Goal: Information Seeking & Learning: Learn about a topic

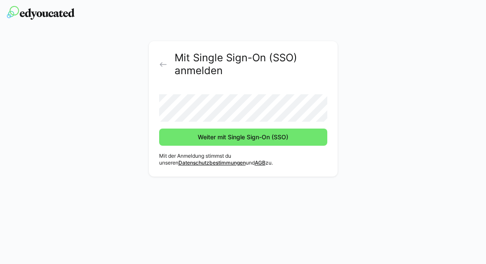
scroll to position [73, 0]
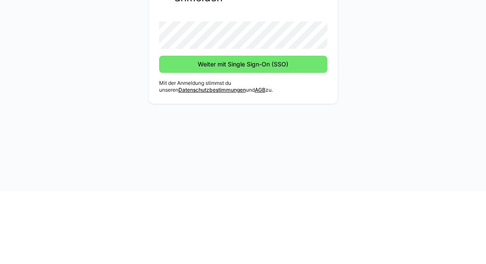
click at [243, 129] on button "Weiter mit Single Sign-On (SSO)" at bounding box center [243, 137] width 168 height 17
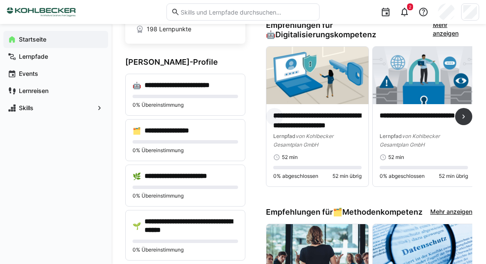
scroll to position [79, 0]
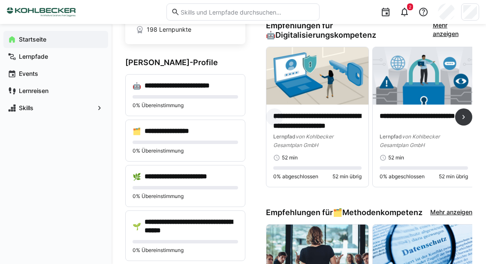
click at [409, 133] on span "von Kohlbecker Gesamtplan GmbH" at bounding box center [410, 140] width 60 height 15
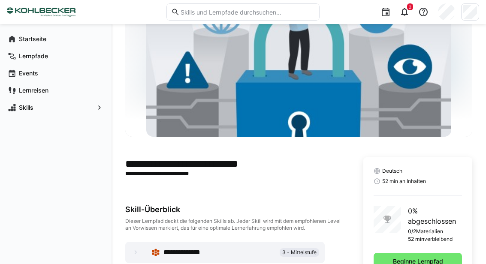
scroll to position [72, 0]
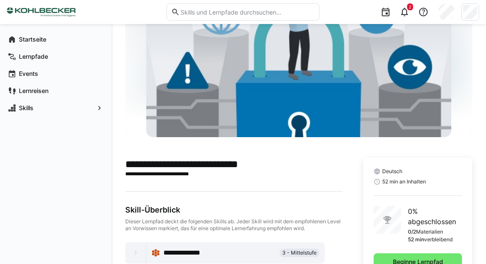
click at [387, 264] on span "Beginne Lernpfad" at bounding box center [418, 262] width 88 height 17
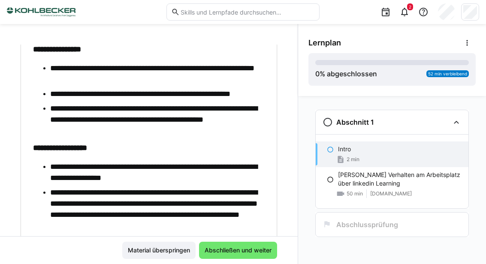
scroll to position [183, 0]
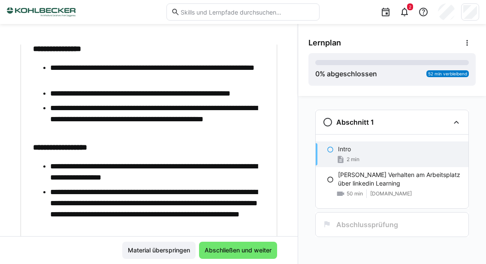
click at [236, 179] on li "**********" at bounding box center [157, 172] width 215 height 22
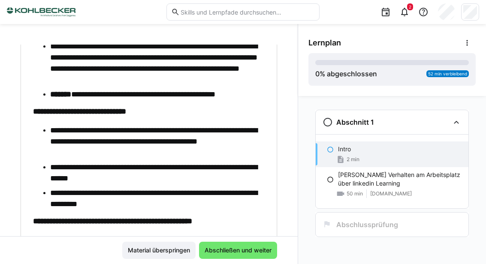
scroll to position [328, 0]
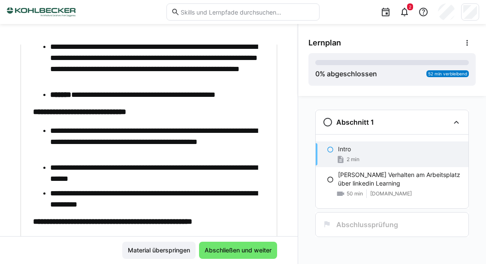
click at [155, 149] on li "**********" at bounding box center [157, 141] width 215 height 33
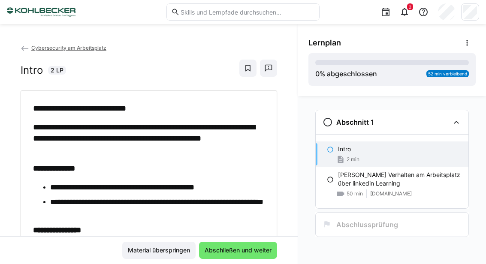
click at [232, 259] on span "Abschließen und weiter" at bounding box center [238, 250] width 78 height 17
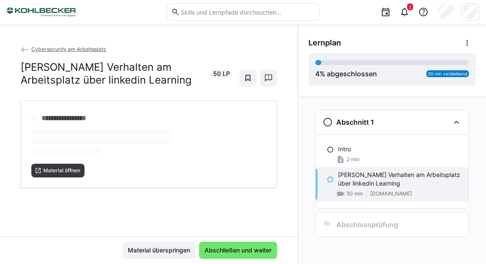
scroll to position [0, 0]
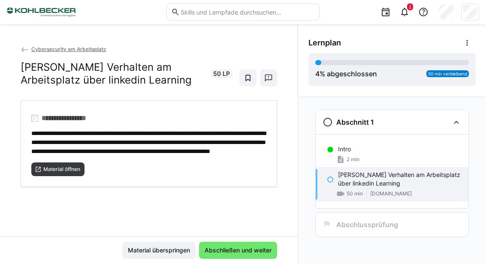
click at [54, 173] on span "Material öffnen" at bounding box center [61, 169] width 39 height 7
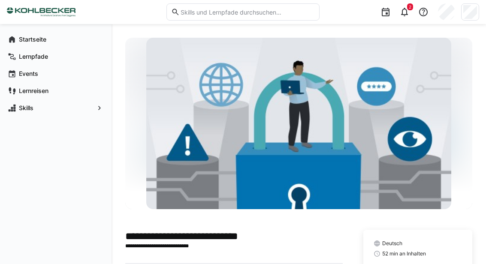
scroll to position [103, 0]
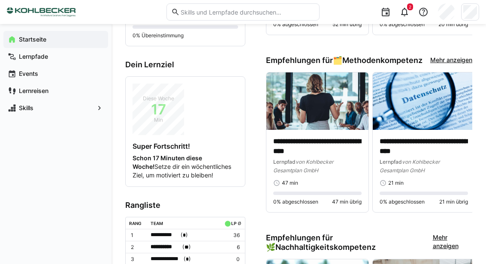
scroll to position [340, 0]
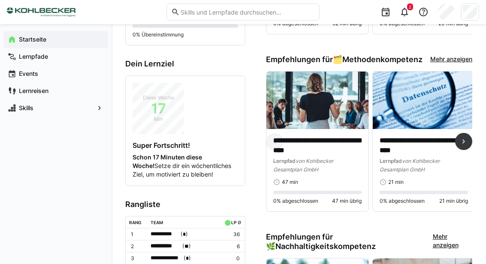
click at [315, 139] on p "**********" at bounding box center [317, 145] width 88 height 19
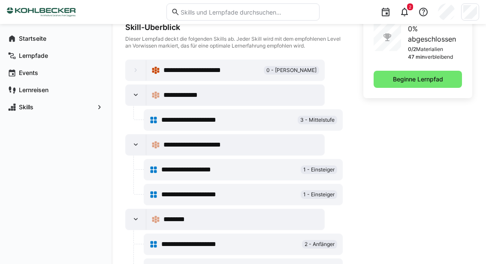
scroll to position [254, 0]
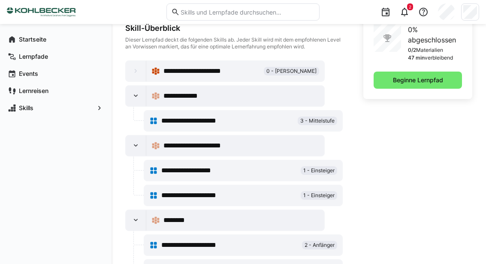
click at [397, 80] on span "Beginne Lernpfad" at bounding box center [418, 80] width 53 height 9
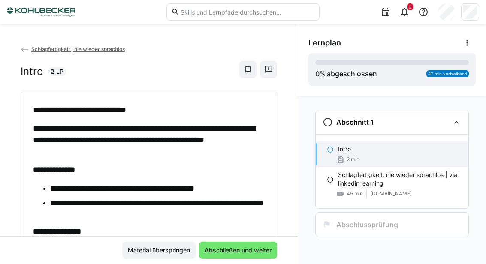
click at [156, 259] on span "Material überspringen" at bounding box center [158, 250] width 73 height 17
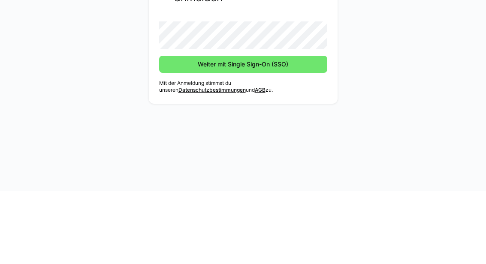
click at [253, 129] on span "Weiter mit Single Sign-On (SSO)" at bounding box center [243, 137] width 168 height 17
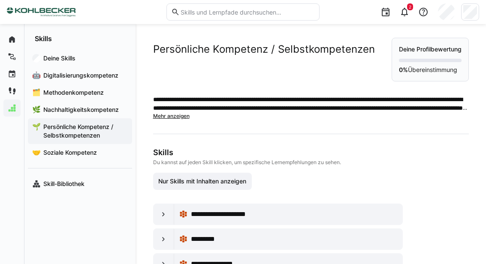
click at [87, 114] on span "Nachhaltigkeitskompetenz" at bounding box center [85, 110] width 86 height 9
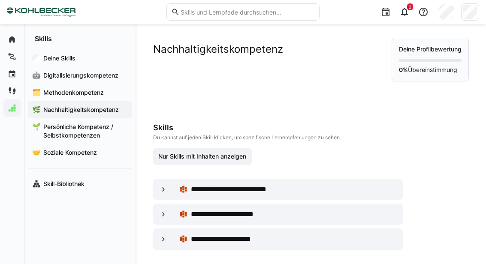
click at [203, 190] on span "**********" at bounding box center [241, 190] width 100 height 10
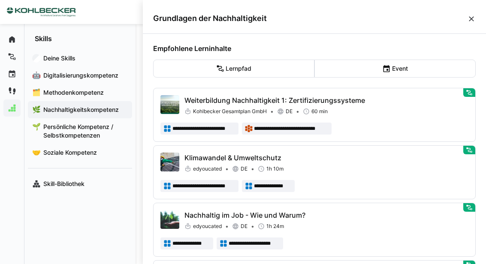
click at [240, 245] on span "**********" at bounding box center [255, 243] width 52 height 7
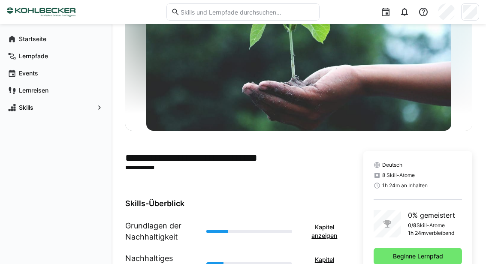
scroll to position [78, 0]
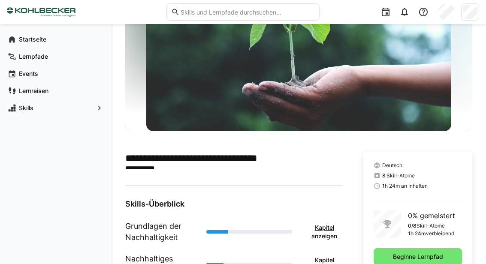
click at [327, 233] on span "Kapitel anzeigen" at bounding box center [324, 232] width 28 height 17
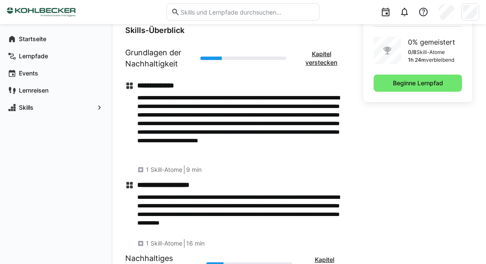
scroll to position [252, 0]
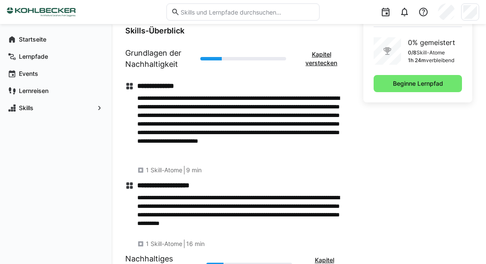
click at [324, 264] on span "Kapitel anzeigen" at bounding box center [324, 264] width 28 height 17
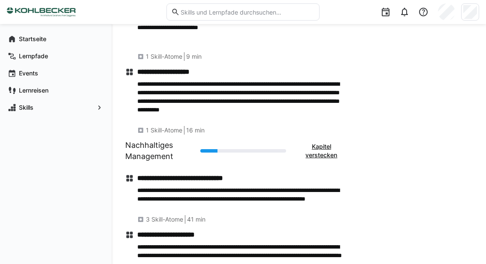
scroll to position [365, 0]
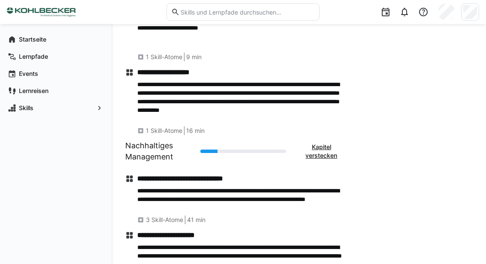
click at [319, 152] on span "Kapitel verstecken" at bounding box center [321, 151] width 34 height 17
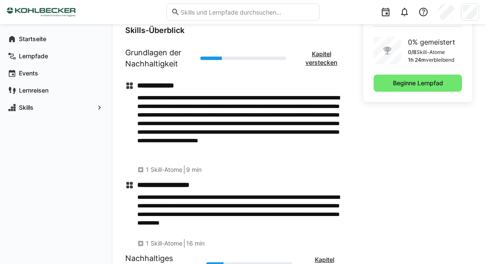
scroll to position [252, 0]
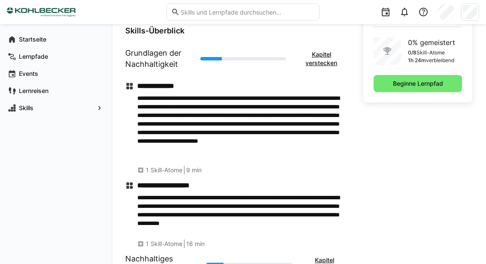
click at [321, 262] on span "Kapitel anzeigen" at bounding box center [324, 264] width 28 height 17
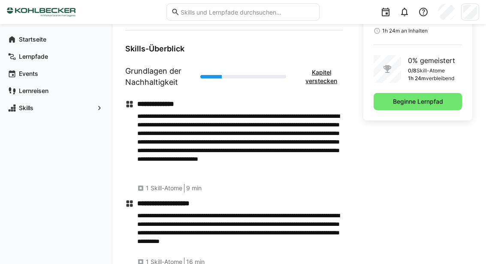
scroll to position [232, 0]
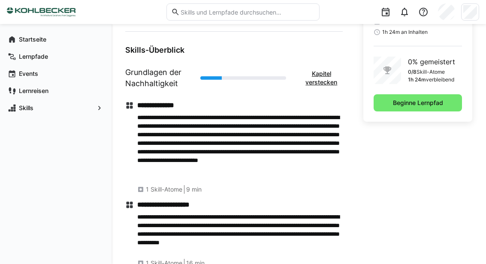
click at [395, 108] on span "Beginne Lernpfad" at bounding box center [418, 102] width 88 height 17
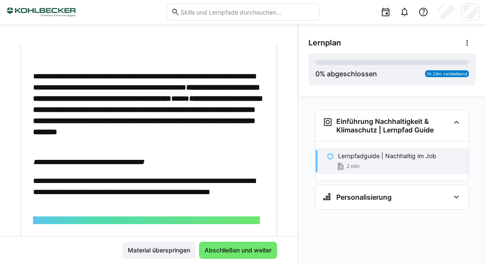
scroll to position [337, 0]
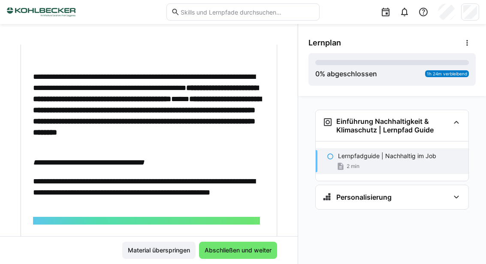
click at [226, 255] on span "Abschließen und weiter" at bounding box center [238, 250] width 70 height 9
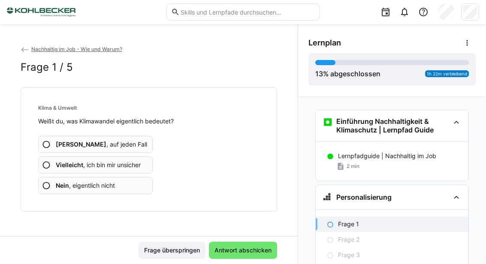
click at [50, 140] on eds-icon at bounding box center [46, 144] width 9 height 9
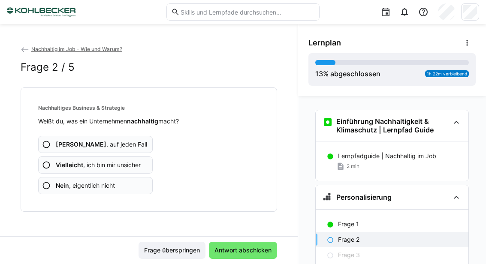
click at [49, 140] on eds-icon at bounding box center [46, 144] width 9 height 9
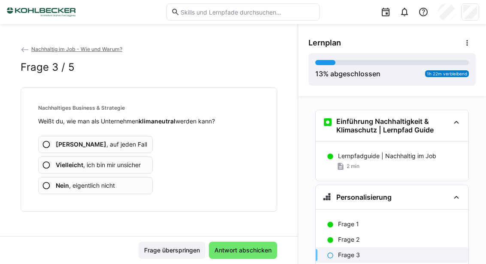
click at [44, 161] on eds-icon at bounding box center [46, 165] width 9 height 9
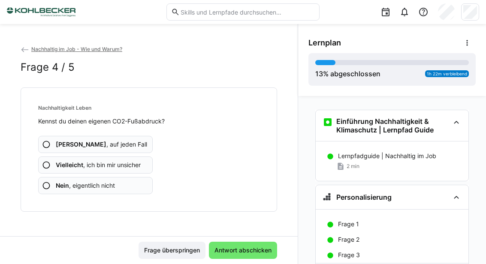
click at [48, 161] on eds-icon at bounding box center [46, 165] width 9 height 9
click at [47, 140] on eds-icon at bounding box center [46, 144] width 9 height 9
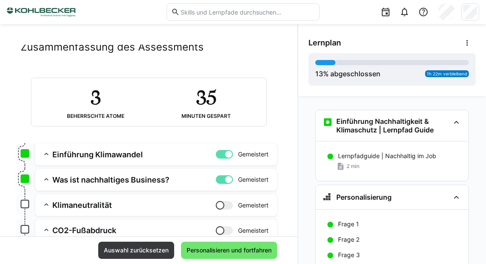
scroll to position [24, 0]
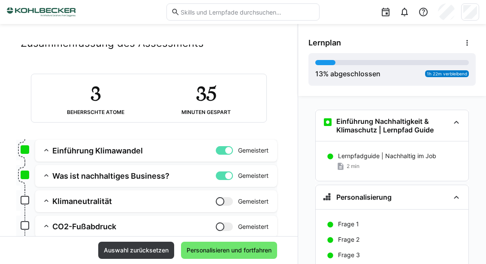
click at [124, 257] on span "Auswahl zurücksetzen" at bounding box center [136, 250] width 76 height 17
click at [135, 256] on span "Auswahl zurücksetzen" at bounding box center [136, 250] width 76 height 17
click at [221, 257] on span "Personalisieren und fortfahren" at bounding box center [229, 250] width 96 height 17
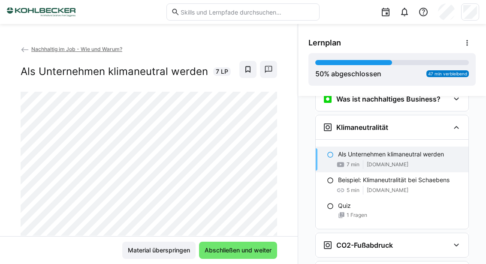
scroll to position [174, 0]
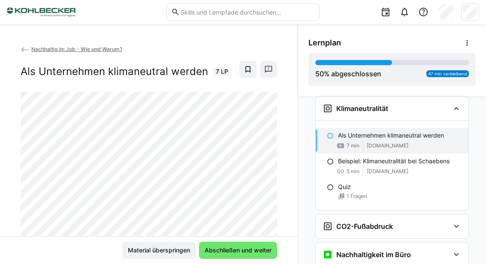
click at [230, 254] on span "Abschließen und weiter" at bounding box center [238, 250] width 70 height 9
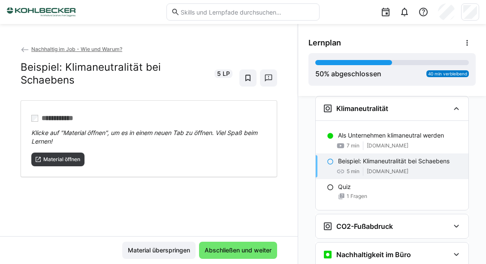
click at [59, 156] on span "Material öffnen" at bounding box center [61, 159] width 39 height 7
click at [236, 249] on span "Abschließen und weiter" at bounding box center [238, 250] width 70 height 9
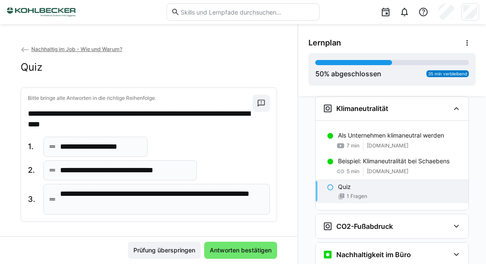
click at [235, 252] on span "Antworten bestätigen" at bounding box center [241, 250] width 64 height 9
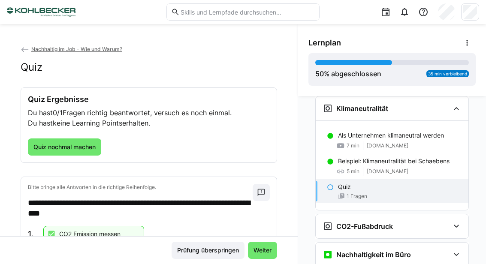
click at [73, 143] on span "Quiz nochmal machen" at bounding box center [64, 147] width 65 height 9
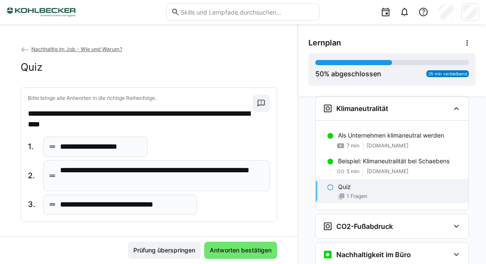
click at [237, 254] on span "Antworten bestätigen" at bounding box center [241, 250] width 64 height 9
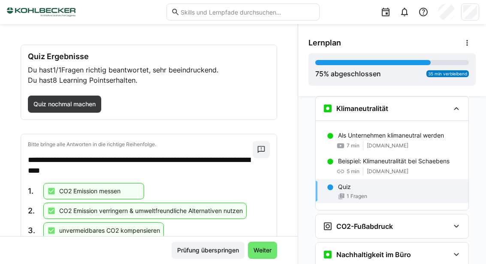
scroll to position [42, 0]
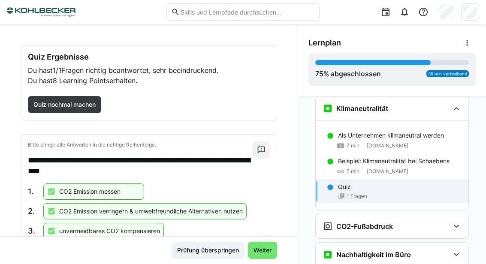
click at [266, 257] on span "Weiter" at bounding box center [262, 250] width 29 height 17
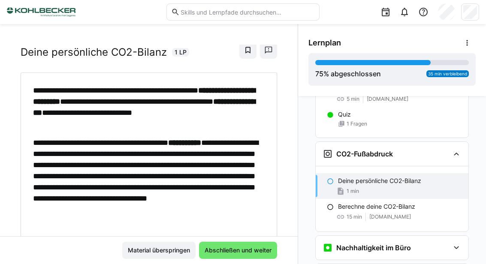
scroll to position [18, 0]
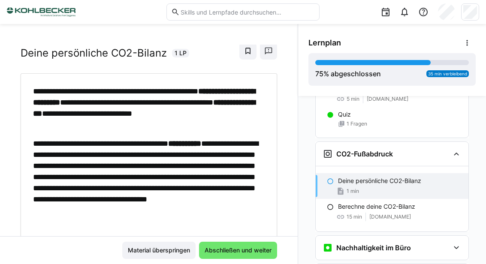
click at [238, 255] on span "Abschließen und weiter" at bounding box center [238, 250] width 78 height 17
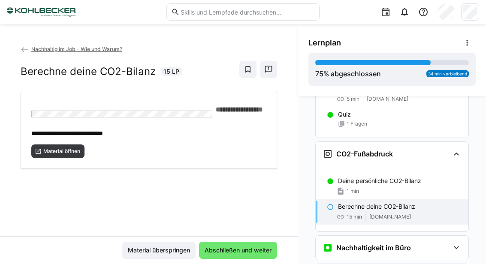
click at [66, 148] on span "Material öffnen" at bounding box center [61, 151] width 39 height 7
click at [240, 254] on span "Abschließen und weiter" at bounding box center [238, 250] width 70 height 9
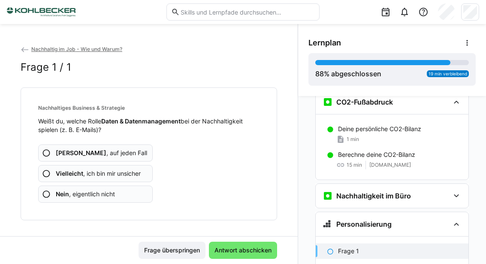
scroll to position [312, 0]
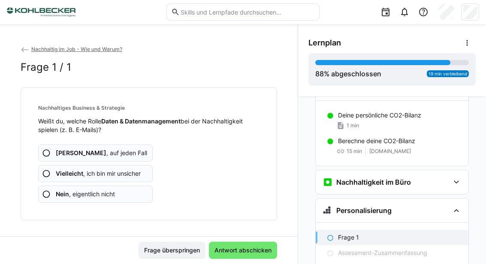
click at [46, 149] on eds-icon at bounding box center [46, 153] width 9 height 9
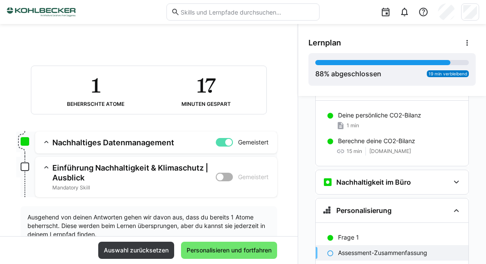
scroll to position [31, 0]
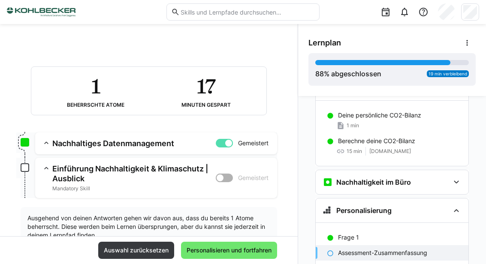
click at [219, 258] on span "Personalisieren und fortfahren" at bounding box center [229, 250] width 96 height 17
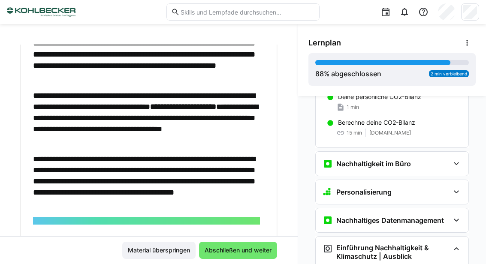
scroll to position [378, 0]
click at [225, 257] on span "Abschließen und weiter" at bounding box center [238, 250] width 78 height 17
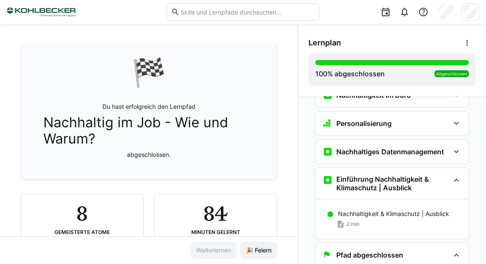
scroll to position [53, 0]
click at [259, 254] on span "🎉 Feiern" at bounding box center [259, 250] width 28 height 9
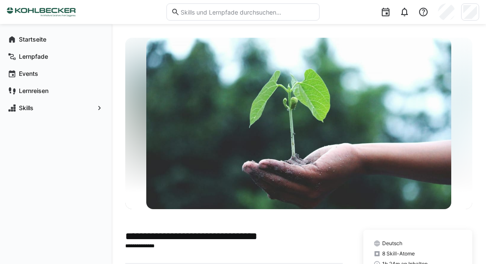
scroll to position [217, 0]
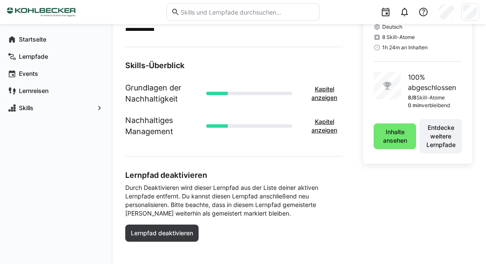
click at [444, 136] on span "Entdecke weitere Lernpfade" at bounding box center [441, 137] width 34 height 26
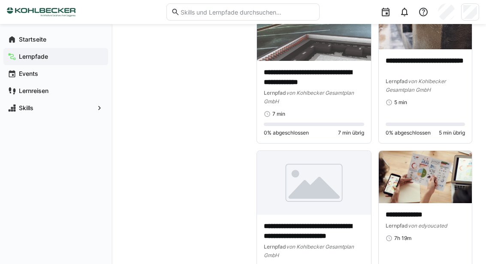
scroll to position [1303, 0]
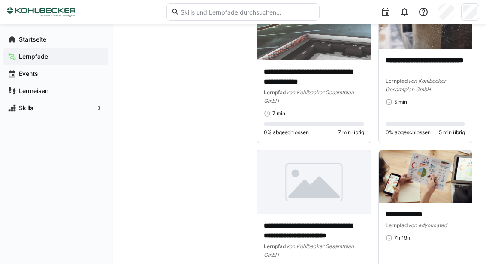
click at [312, 196] on img at bounding box center [314, 183] width 114 height 64
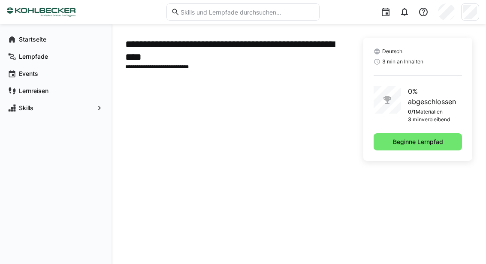
click at [415, 143] on span "Beginne Lernpfad" at bounding box center [418, 142] width 53 height 9
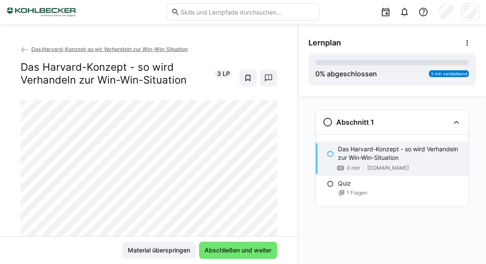
click at [237, 259] on span "Abschließen und weiter" at bounding box center [238, 250] width 78 height 17
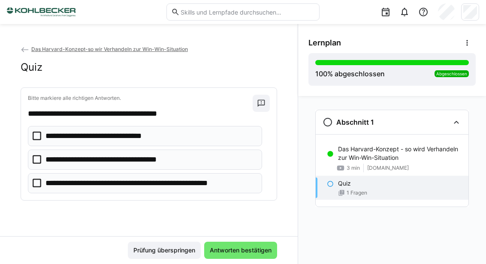
click at [36, 187] on icon at bounding box center [37, 183] width 9 height 9
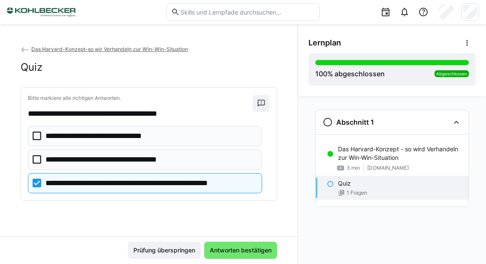
click at [246, 259] on span "Antworten bestätigen" at bounding box center [240, 250] width 73 height 17
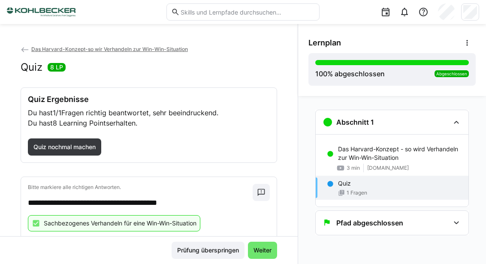
click at [262, 259] on span "Weiter" at bounding box center [262, 250] width 29 height 17
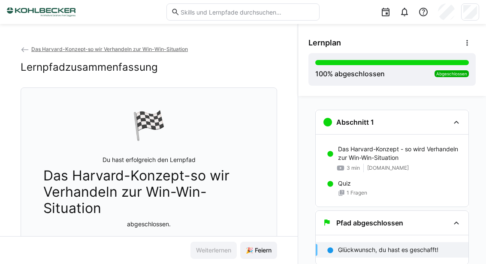
click at [255, 259] on span "🎉 Feiern" at bounding box center [258, 250] width 37 height 17
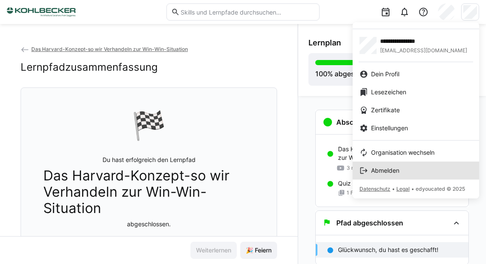
click at [380, 175] on span "Abmelden" at bounding box center [385, 171] width 28 height 9
